Goal: Task Accomplishment & Management: Use online tool/utility

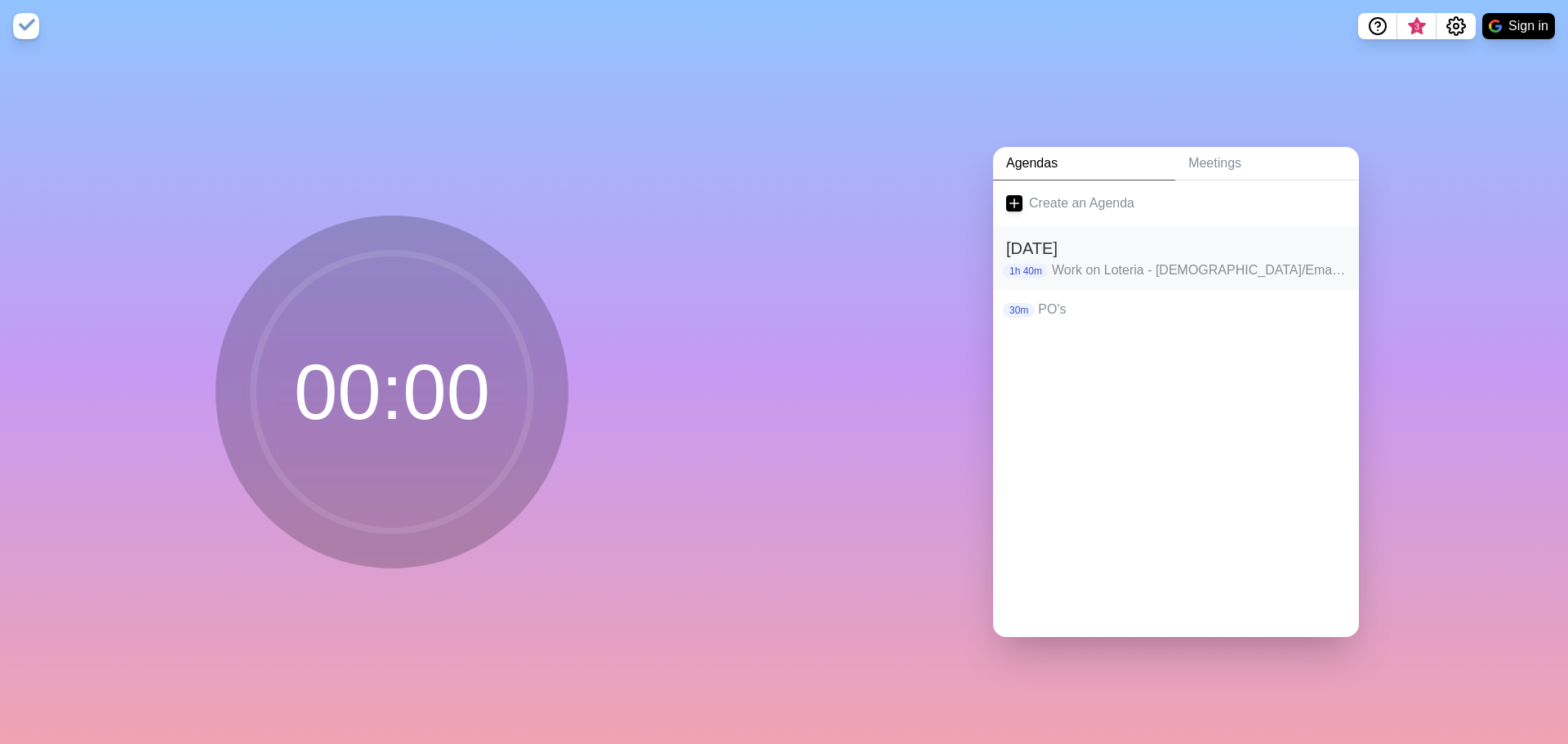
click at [1052, 266] on p "Work on Loteria - [DEMOGRAPHIC_DATA]/Email Promotion • Fashion Fusion - IERF • …" at bounding box center [1199, 270] width 294 height 20
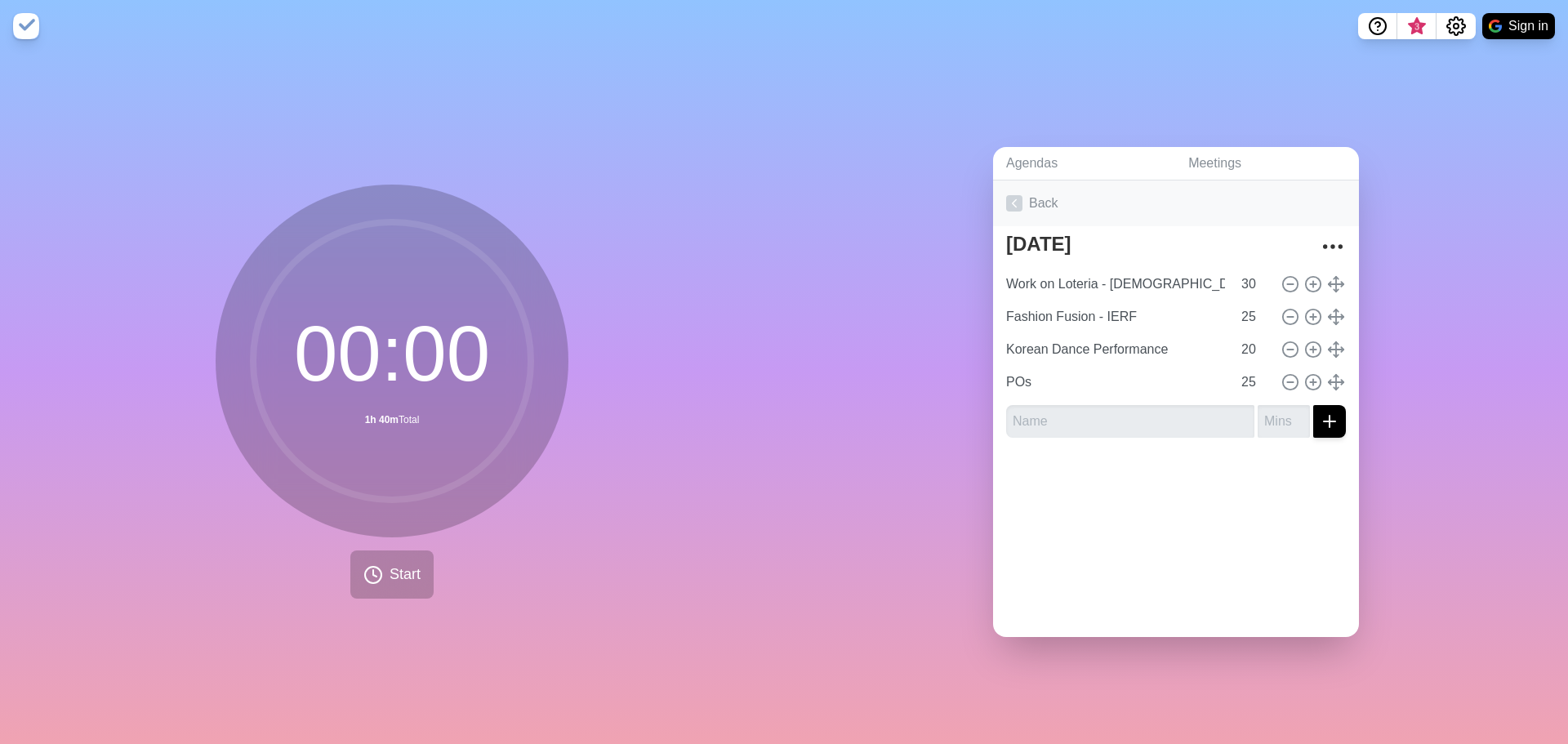
click at [1003, 205] on link "Back" at bounding box center [1176, 203] width 366 height 46
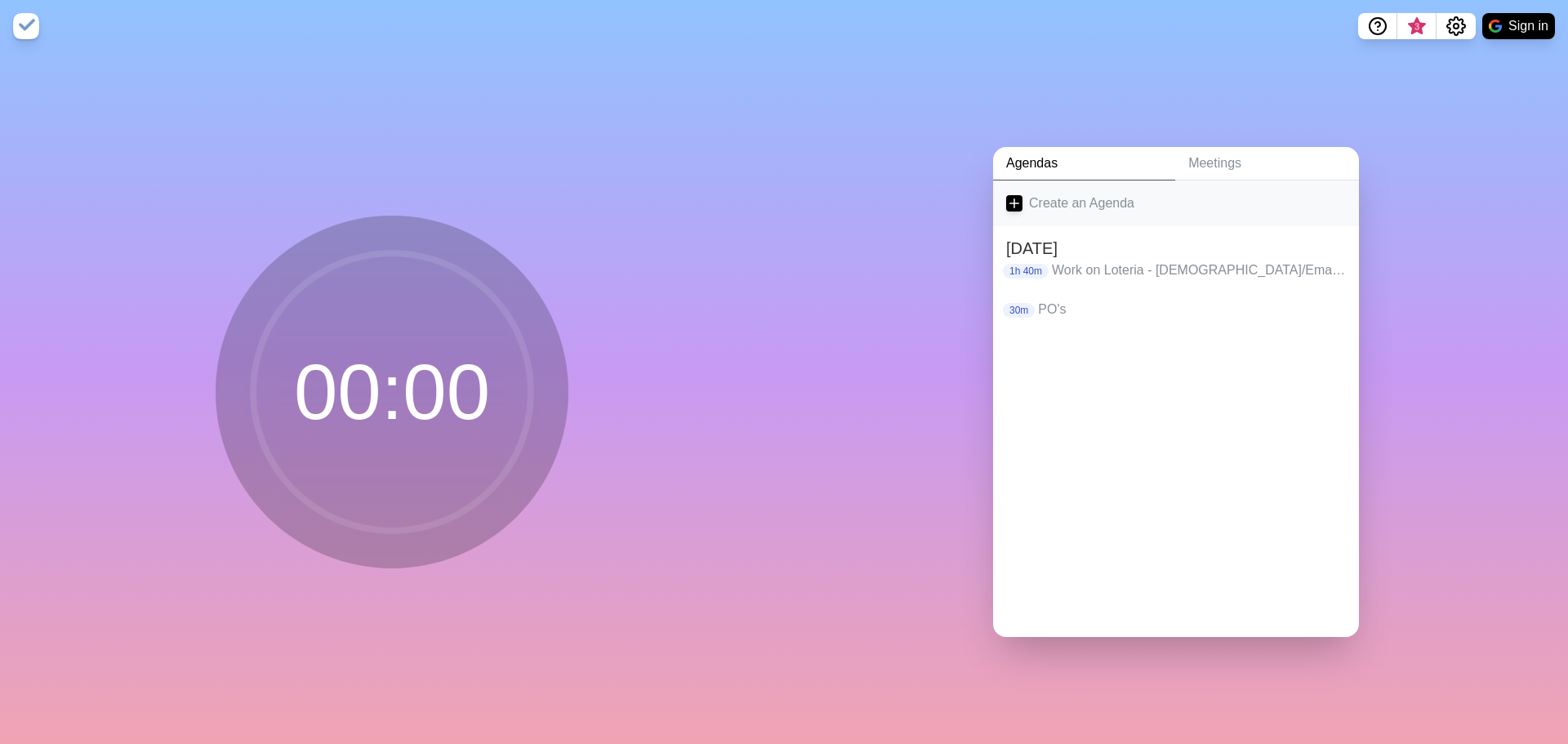
click at [1004, 187] on link "Create an Agenda" at bounding box center [1176, 203] width 366 height 46
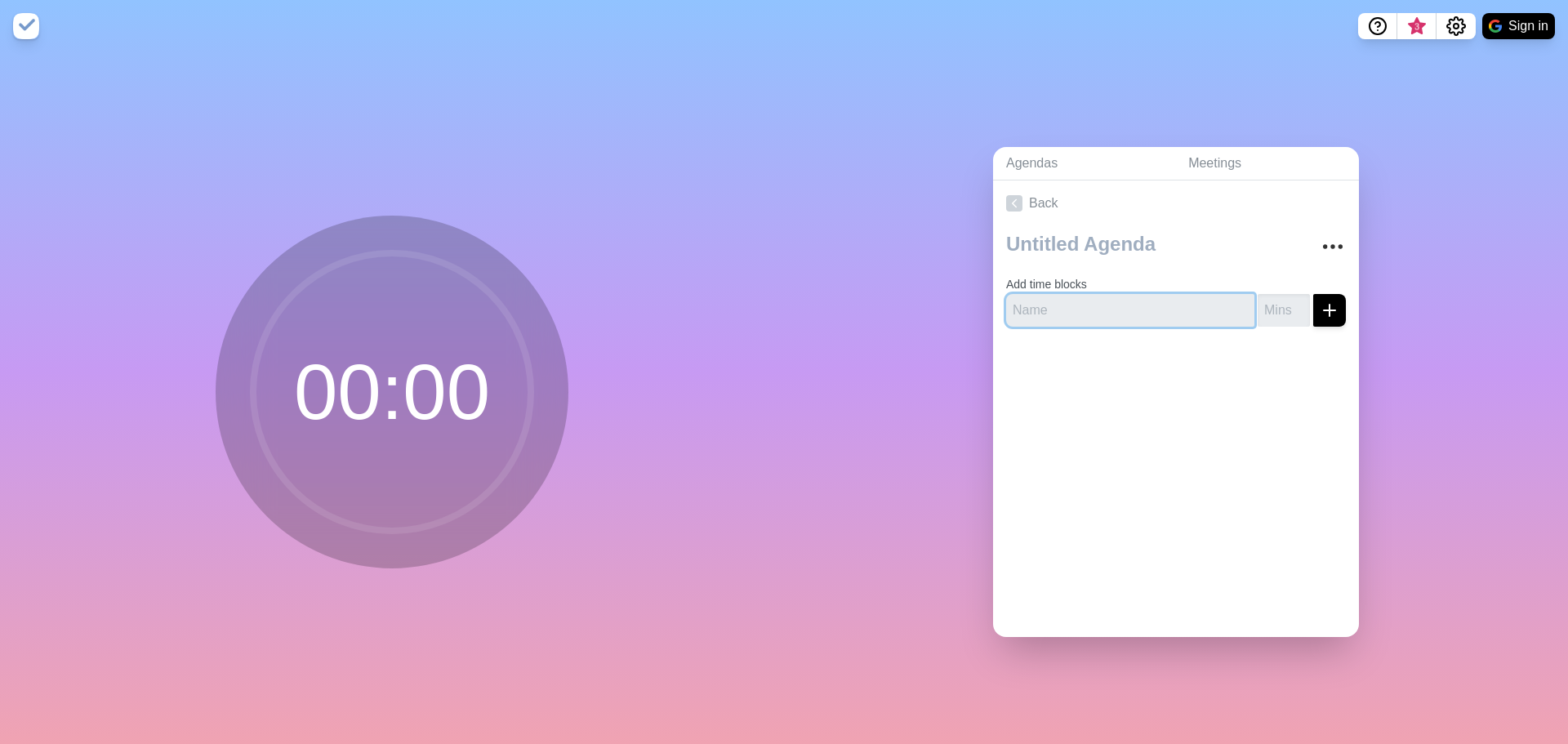
click at [1052, 297] on input "text" at bounding box center [1130, 311] width 249 height 33
type input "Hotel Reservations"
click at [1282, 313] on input "number" at bounding box center [1284, 311] width 53 height 33
click at [1304, 366] on div at bounding box center [1176, 373] width 366 height 66
click at [1269, 299] on input "1" at bounding box center [1284, 311] width 53 height 33
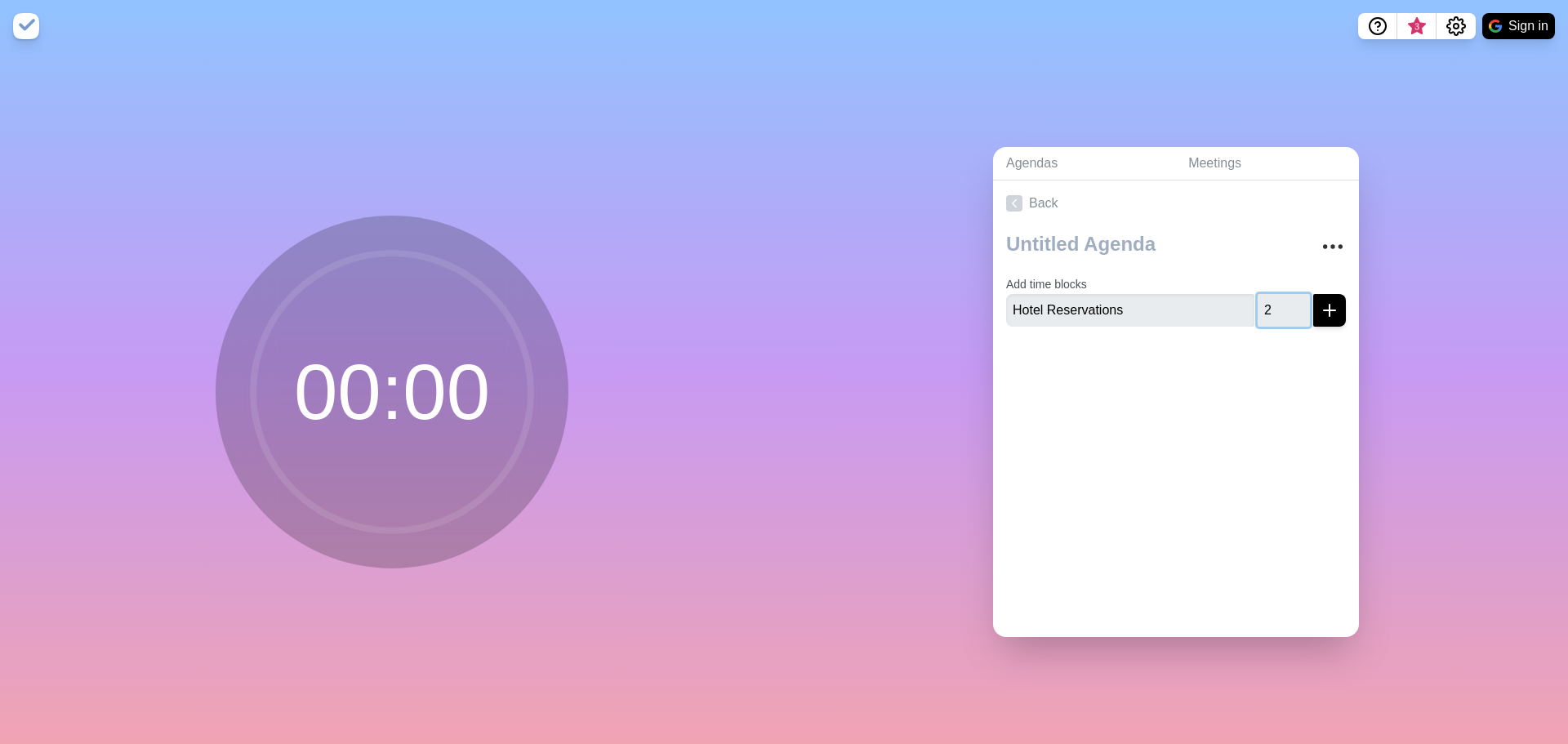
click at [1285, 297] on input "2" at bounding box center [1284, 311] width 53 height 33
click at [1285, 313] on input "2" at bounding box center [1284, 311] width 53 height 33
click at [1280, 312] on input "1" at bounding box center [1284, 311] width 53 height 33
click at [1273, 340] on div at bounding box center [1176, 373] width 366 height 66
type input "2"
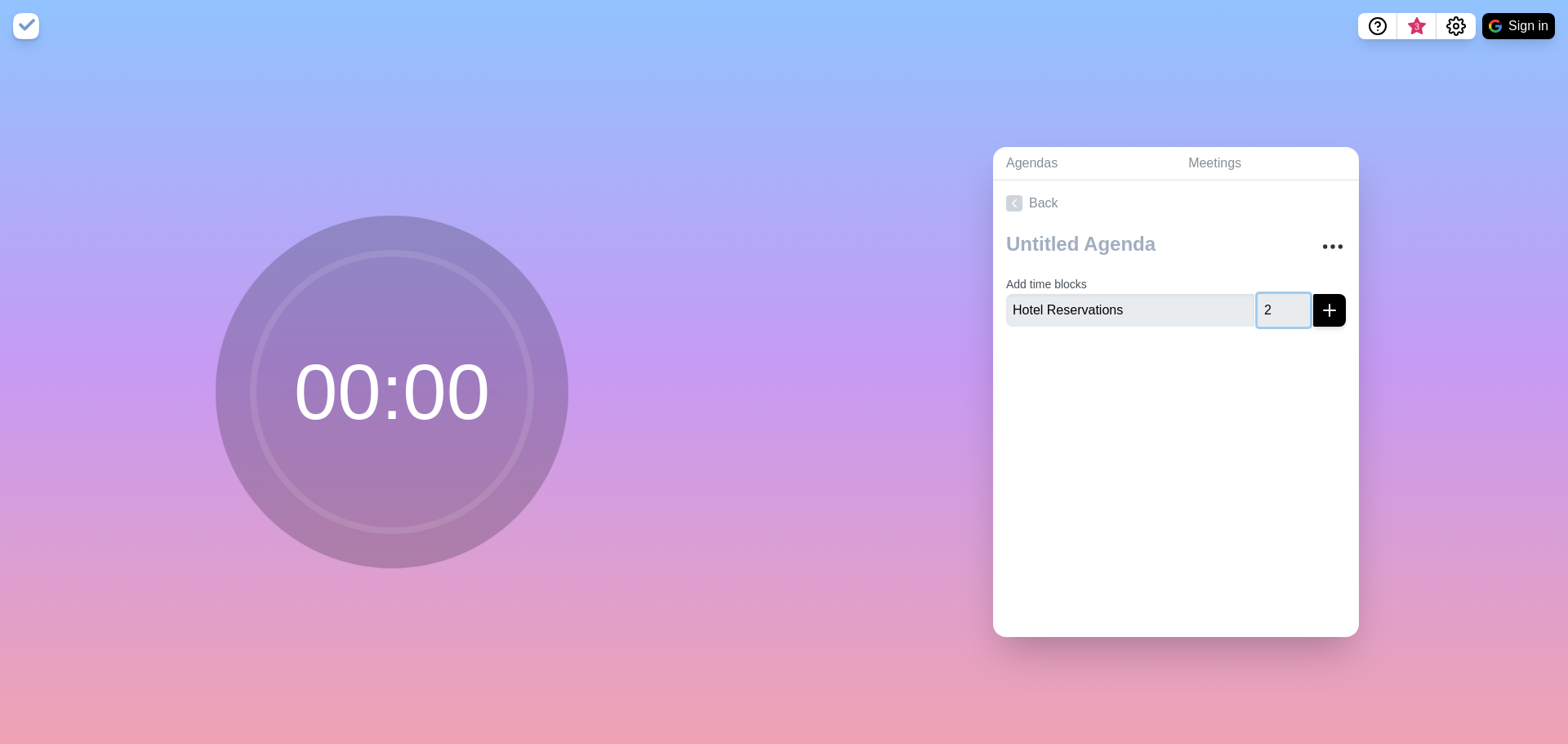
click at [1276, 299] on input "2" at bounding box center [1284, 311] width 53 height 33
type input "1"
click at [1309, 416] on div "Back Add time blocks Hotel Reservations 1" at bounding box center [1176, 408] width 366 height 457
click at [1313, 294] on button "submit" at bounding box center [1330, 311] width 33 height 33
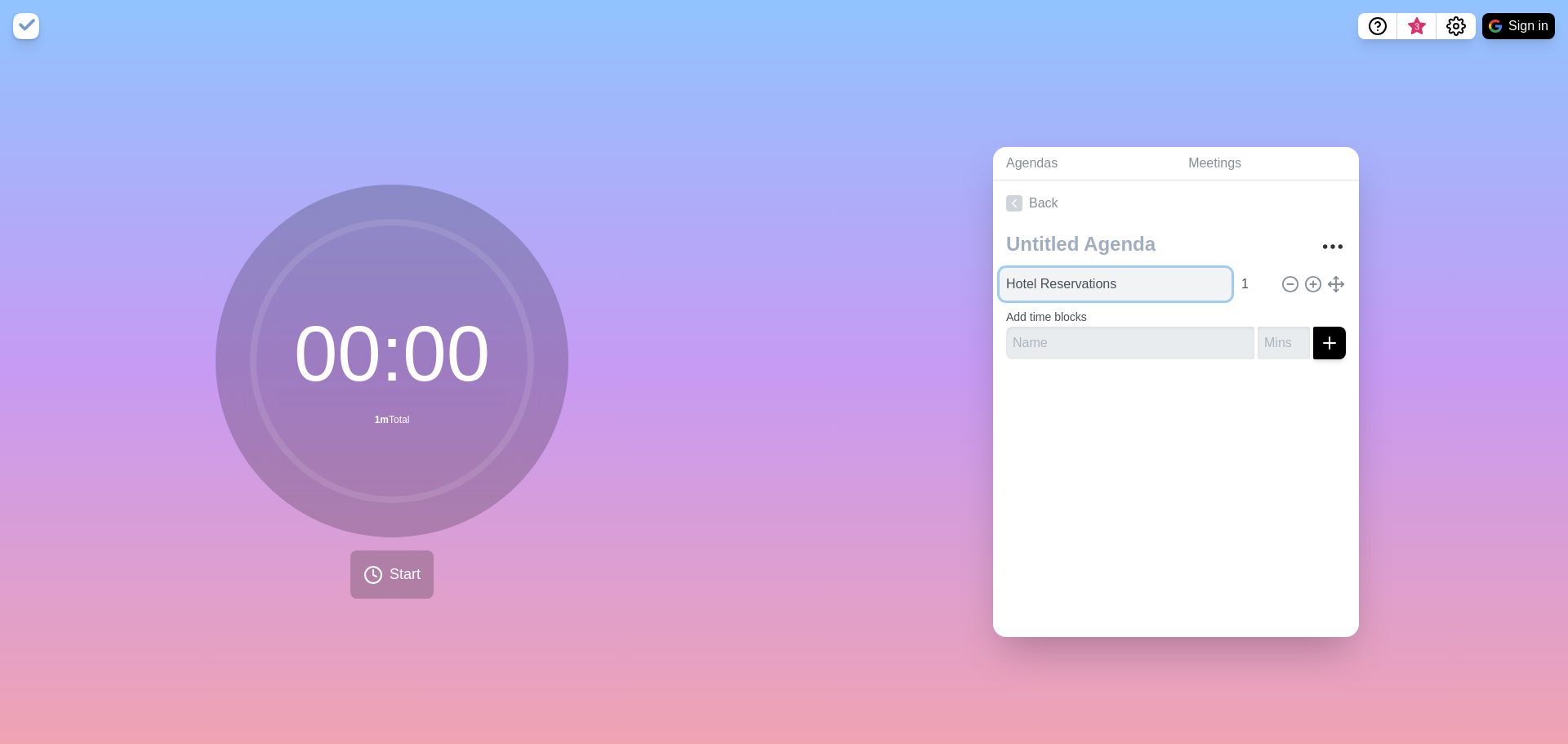
click at [1207, 273] on input "Hotel Reservations" at bounding box center [1115, 284] width 232 height 33
click at [1235, 281] on input "1" at bounding box center [1254, 284] width 39 height 33
click at [1248, 268] on input "2" at bounding box center [1254, 284] width 39 height 33
click at [1248, 268] on input "3" at bounding box center [1254, 284] width 39 height 33
click at [1248, 268] on input "4" at bounding box center [1254, 284] width 39 height 33
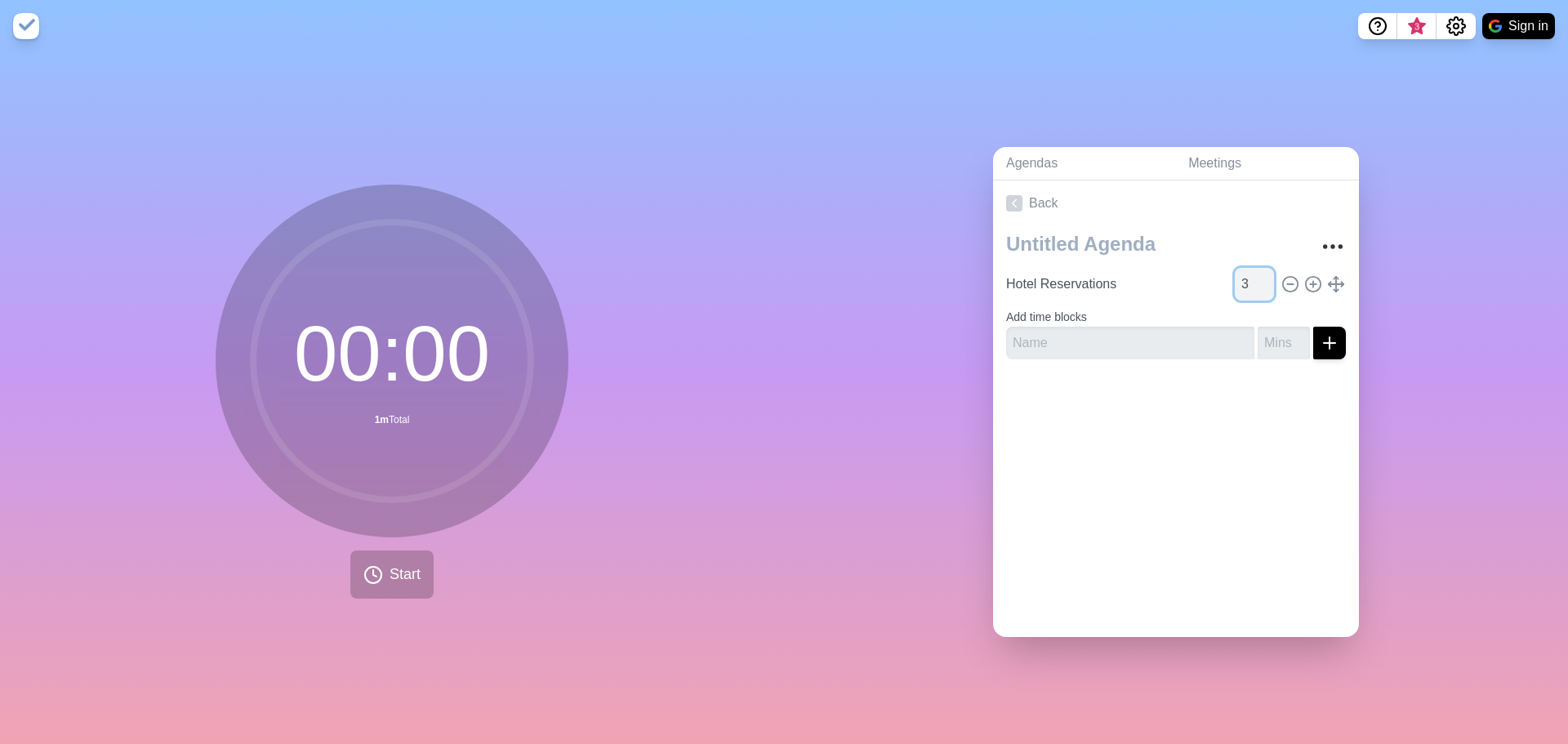
click at [1247, 282] on input "3" at bounding box center [1254, 284] width 39 height 33
click at [1247, 282] on input "2" at bounding box center [1254, 284] width 39 height 33
click at [1247, 282] on input "1" at bounding box center [1254, 284] width 39 height 33
click at [1247, 282] on input "0" at bounding box center [1254, 284] width 39 height 33
click at [1248, 284] on input "-1" at bounding box center [1254, 284] width 39 height 33
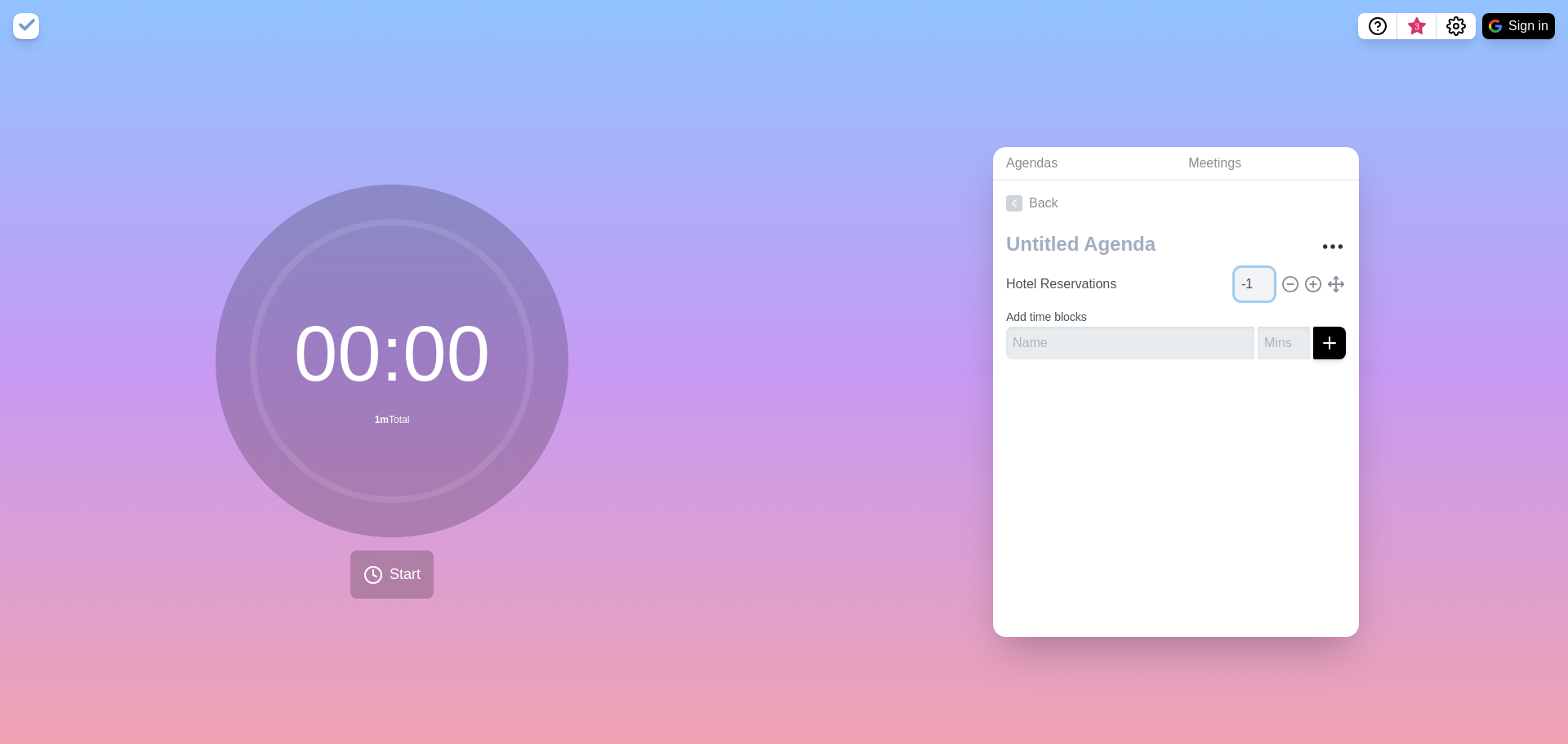
click at [1251, 268] on input "-1" at bounding box center [1254, 284] width 39 height 33
type input "0"
click at [1253, 268] on input "0" at bounding box center [1254, 284] width 39 height 33
click at [1237, 373] on div at bounding box center [1176, 406] width 366 height 66
click at [1128, 275] on input "Hotel Reservations" at bounding box center [1115, 284] width 232 height 33
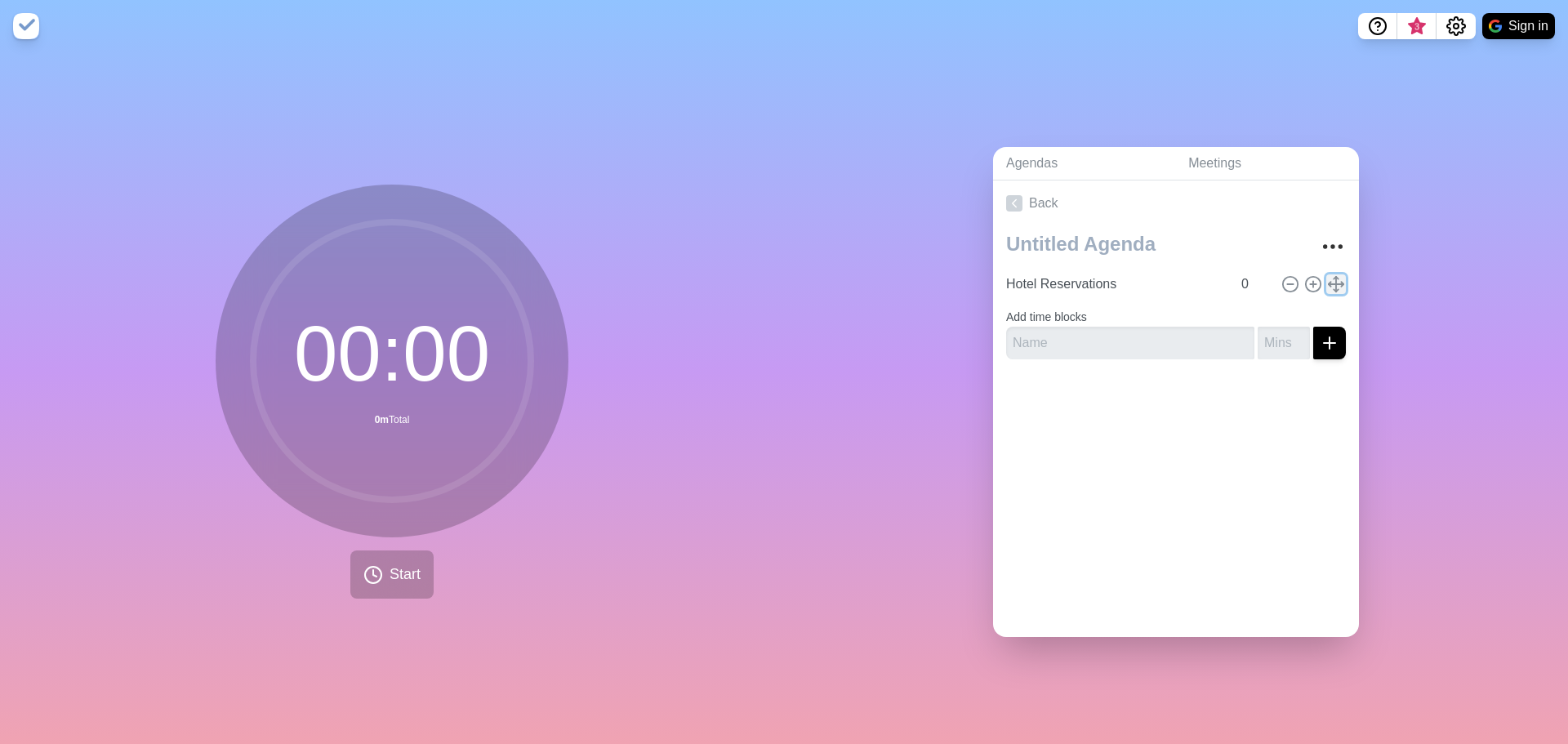
click at [1336, 280] on line at bounding box center [1336, 283] width 0 height 15
click at [1195, 336] on input "text" at bounding box center [1130, 344] width 249 height 33
click at [1258, 343] on input "number" at bounding box center [1284, 344] width 53 height 33
type input "6"
type input "60"
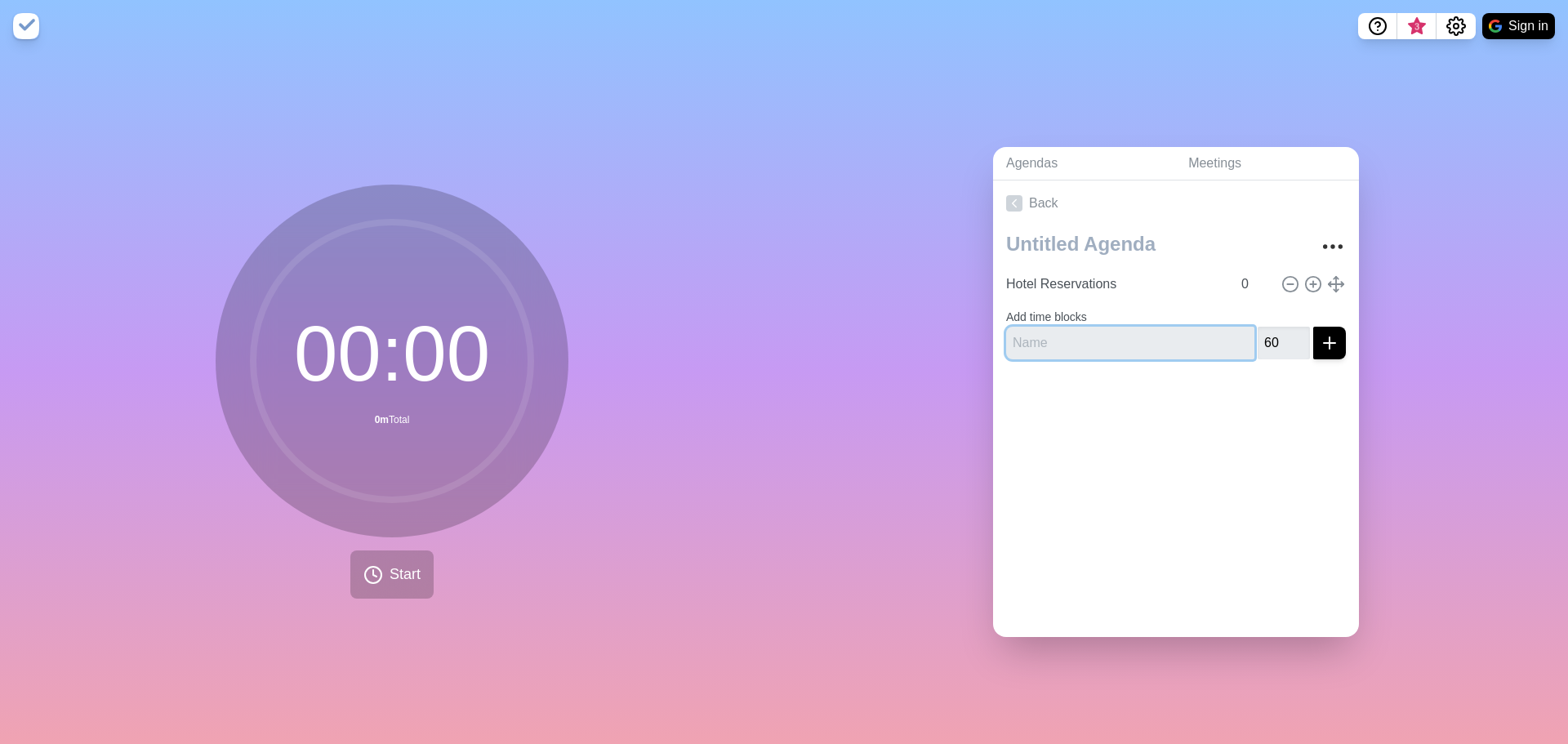
click at [1194, 327] on input "text" at bounding box center [1130, 344] width 249 height 33
type input "Hotel Reservations"
click at [1328, 344] on div "Hotel Reservations 0 Add time blocks Hotel Reservations 60" at bounding box center [1176, 299] width 366 height 146
click at [1319, 339] on icon "submit" at bounding box center [1329, 343] width 20 height 20
click at [1281, 278] on icon at bounding box center [1290, 284] width 18 height 18
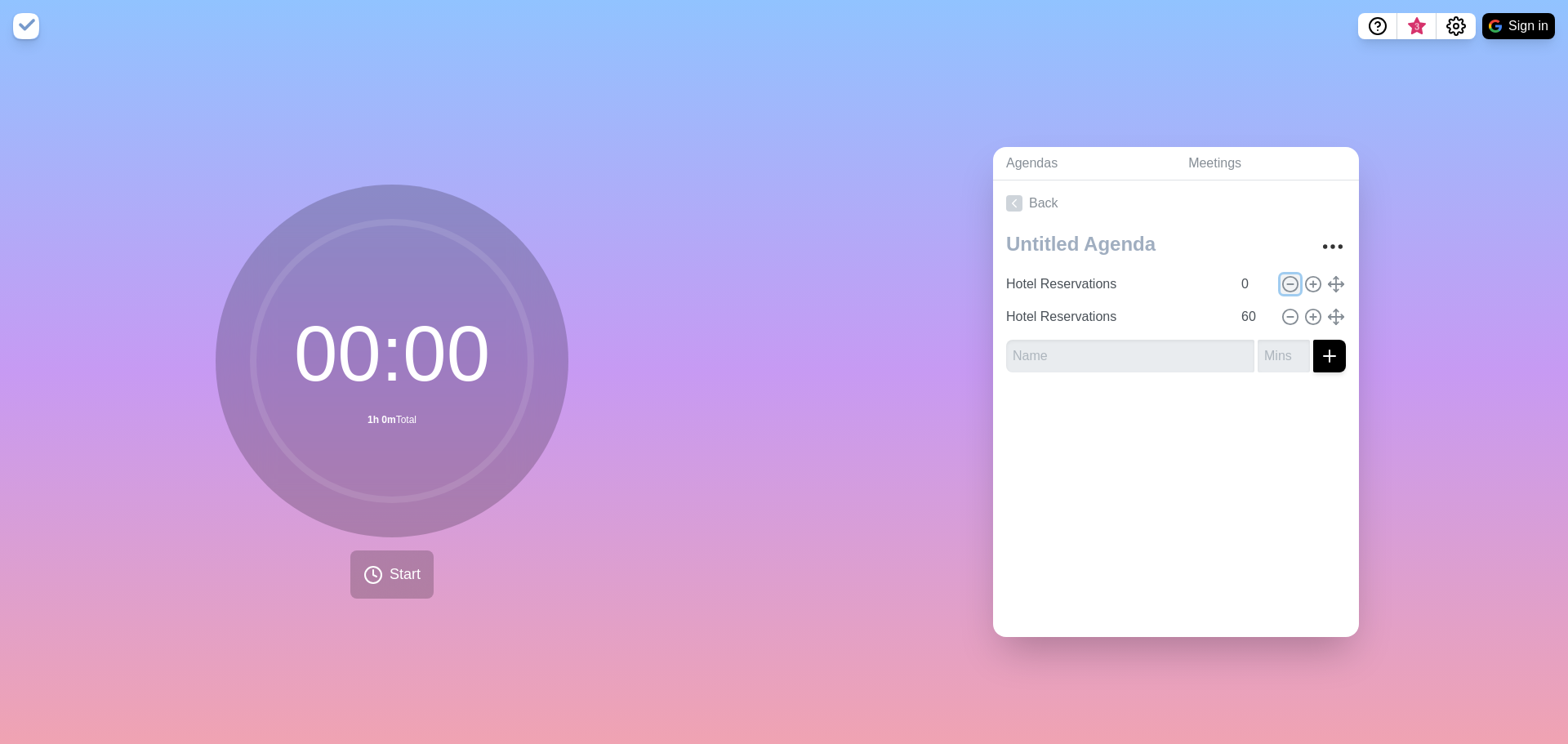
type input "60"
click at [393, 580] on button "Start" at bounding box center [392, 575] width 84 height 48
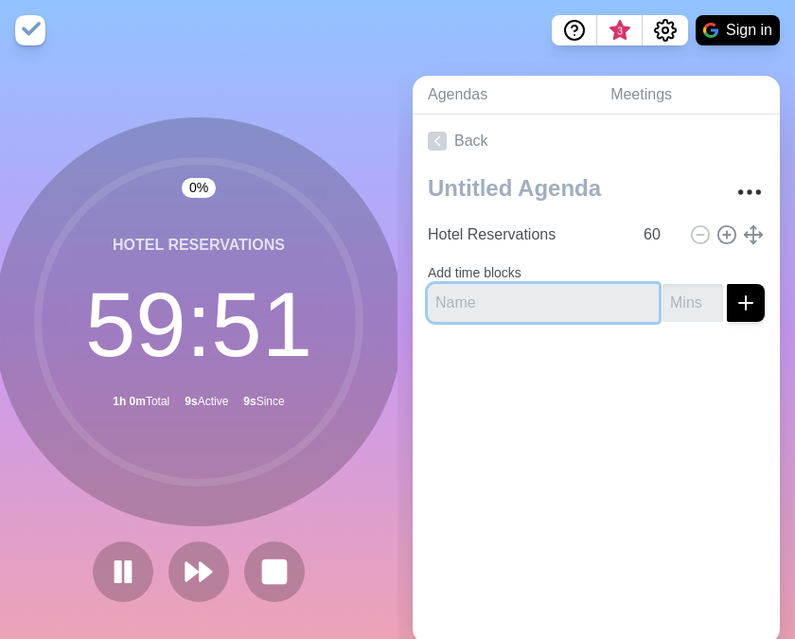
click at [533, 305] on input "text" at bounding box center [543, 303] width 231 height 38
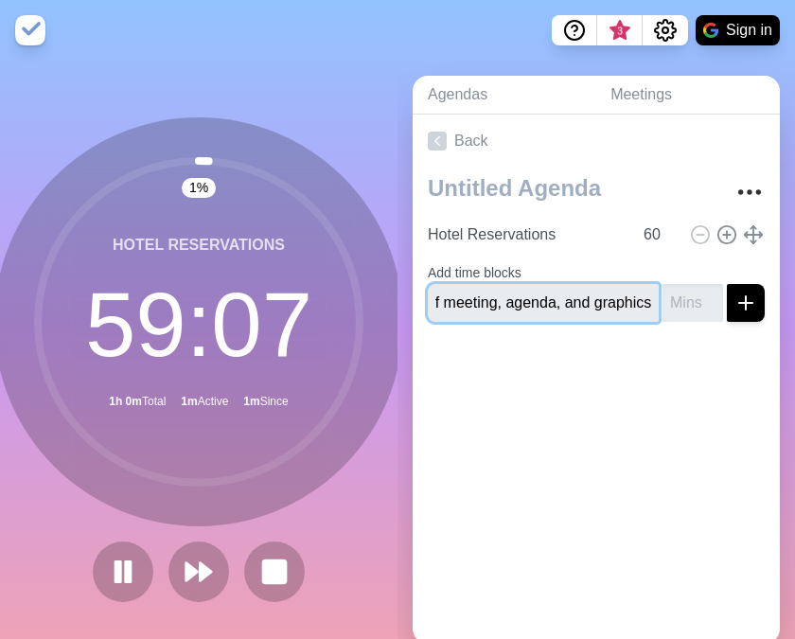
scroll to position [0, 240]
type input "Fashion Fusion: schedule kick-off meeting, agenda, and graphics"
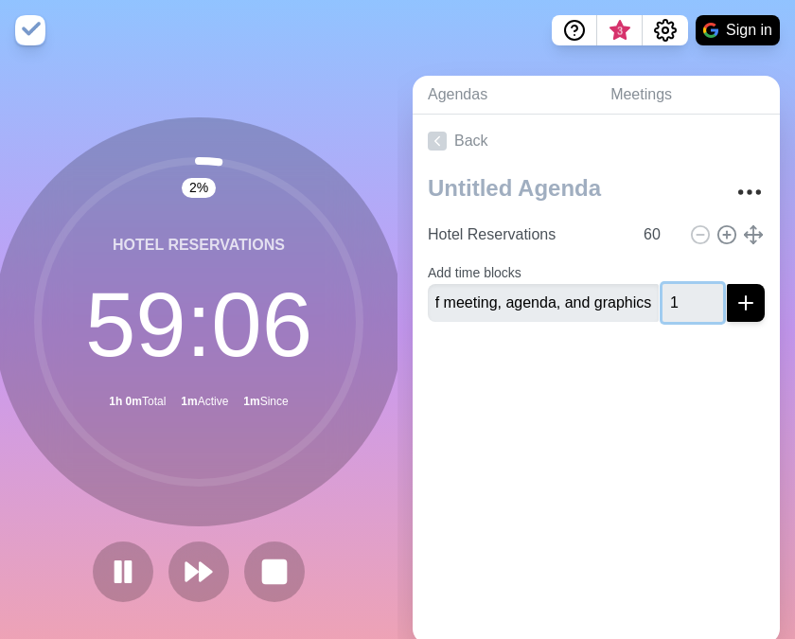
click at [679, 292] on input "1" at bounding box center [693, 303] width 61 height 38
drag, startPoint x: 647, startPoint y: 292, endPoint x: 630, endPoint y: 297, distance: 17.7
click at [630, 297] on div "Fashion Fusion: schedule kick-off meeting, agenda, and graphics 1" at bounding box center [596, 303] width 337 height 38
type input "76"
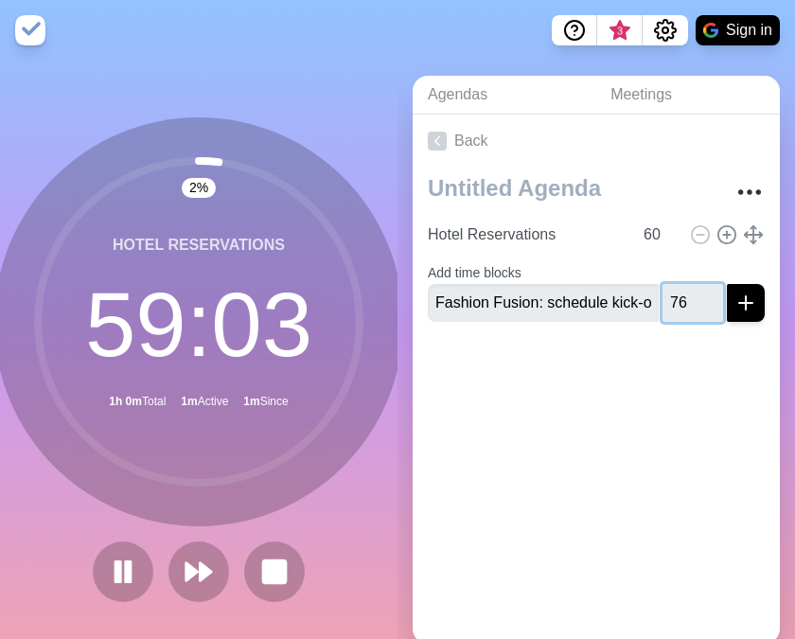
click at [727, 284] on button "submit" at bounding box center [746, 303] width 38 height 38
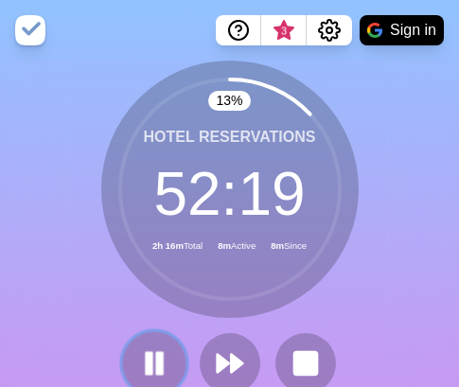
click at [156, 362] on rect at bounding box center [159, 363] width 6 height 21
